Goal: Information Seeking & Learning: Learn about a topic

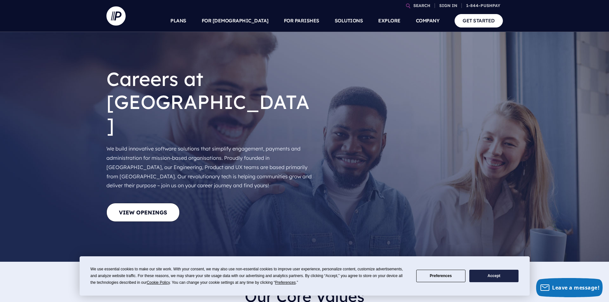
click at [491, 272] on button "Accept" at bounding box center [493, 276] width 49 height 12
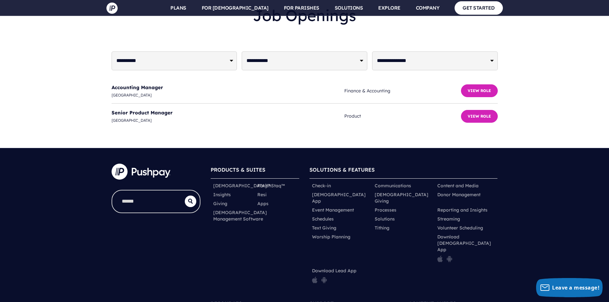
scroll to position [1665, 0]
